Goal: Information Seeking & Learning: Learn about a topic

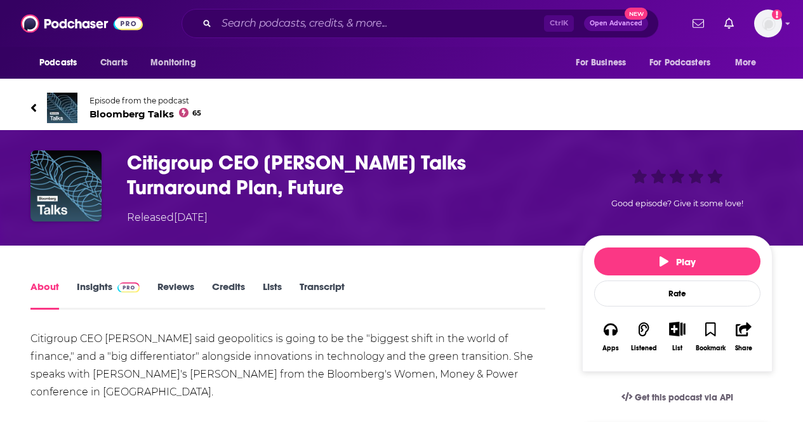
scroll to position [63, 0]
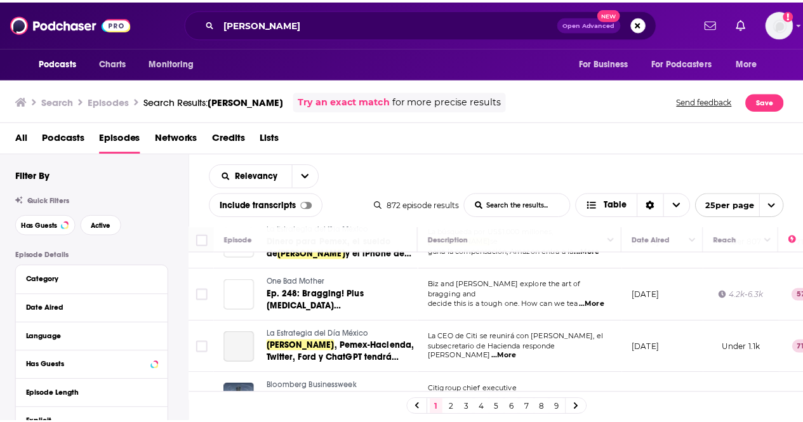
scroll to position [825, 0]
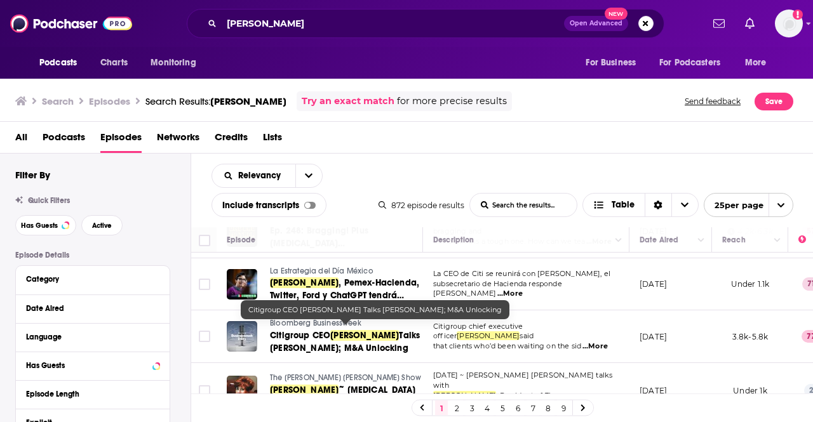
click at [330, 340] on span "Talks [PERSON_NAME]; M&A Unlocking" at bounding box center [345, 341] width 150 height 23
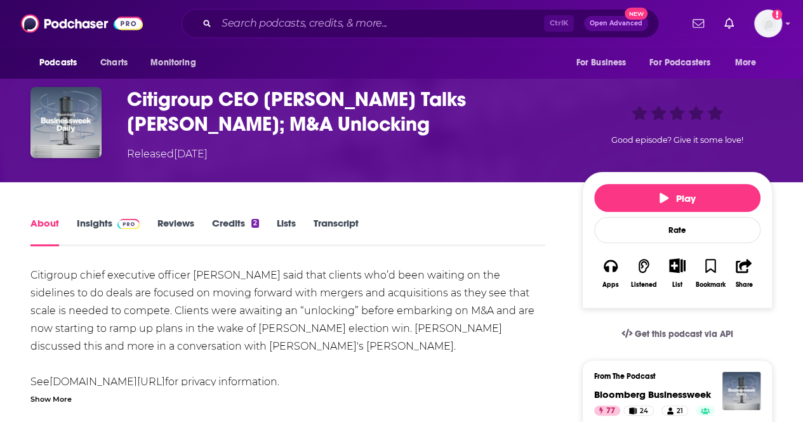
scroll to position [127, 0]
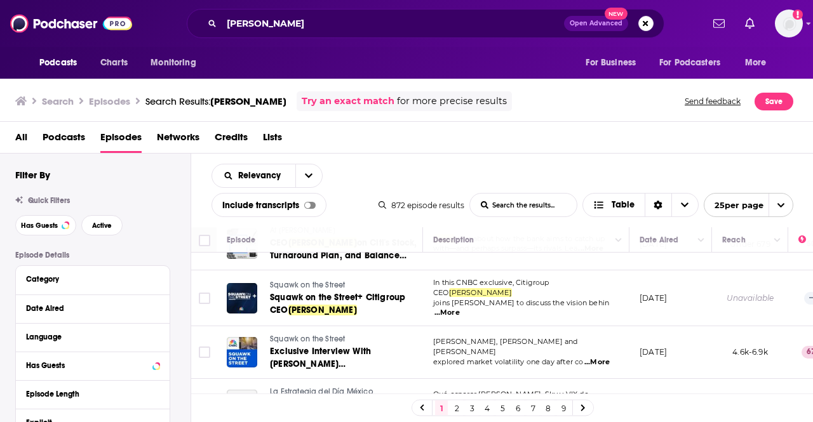
scroll to position [1166, 0]
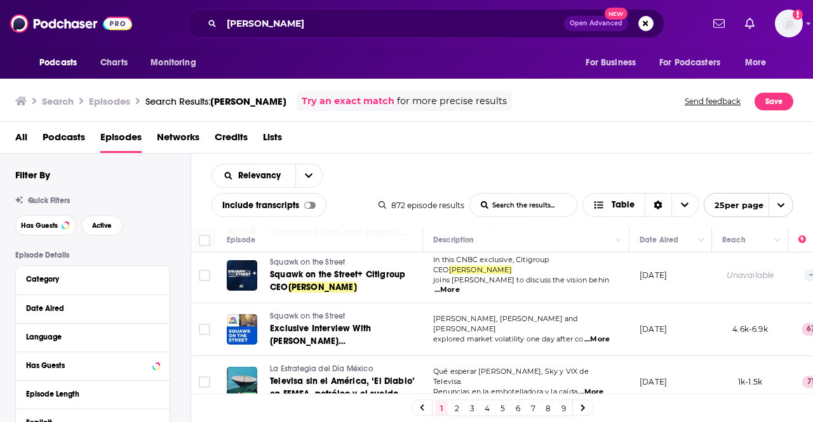
click at [587, 410] on link at bounding box center [583, 408] width 20 height 15
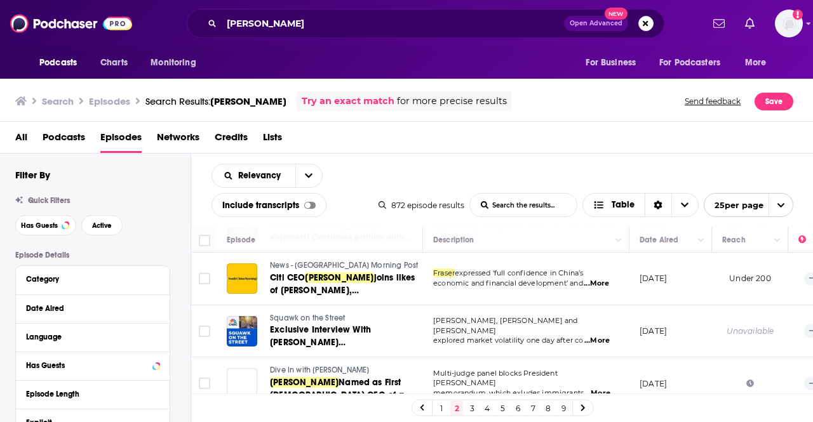
scroll to position [1213, 0]
